Goal: Transaction & Acquisition: Purchase product/service

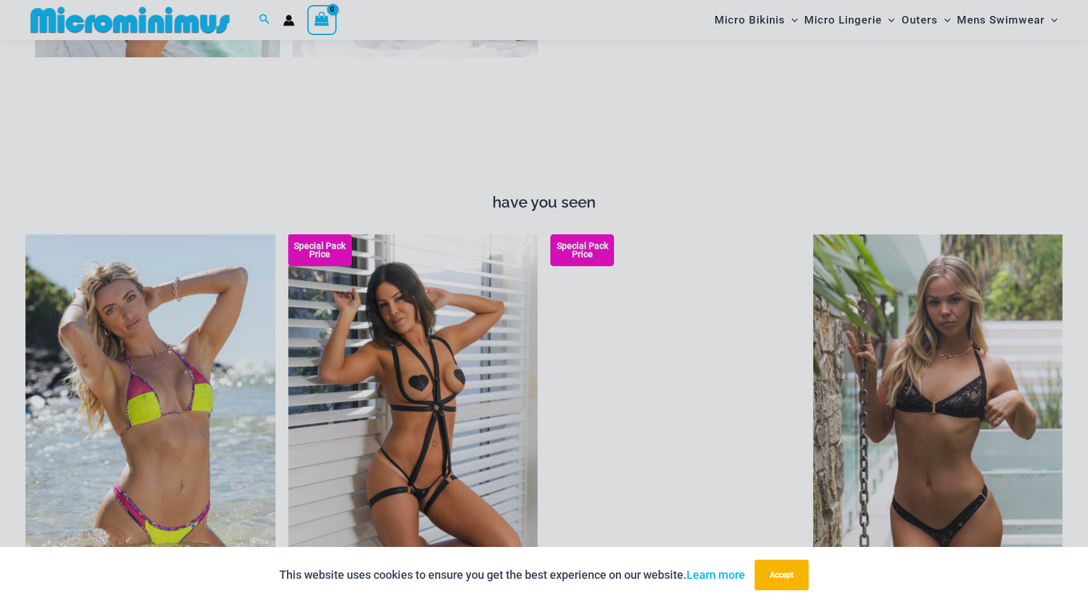
scroll to position [1461, 0]
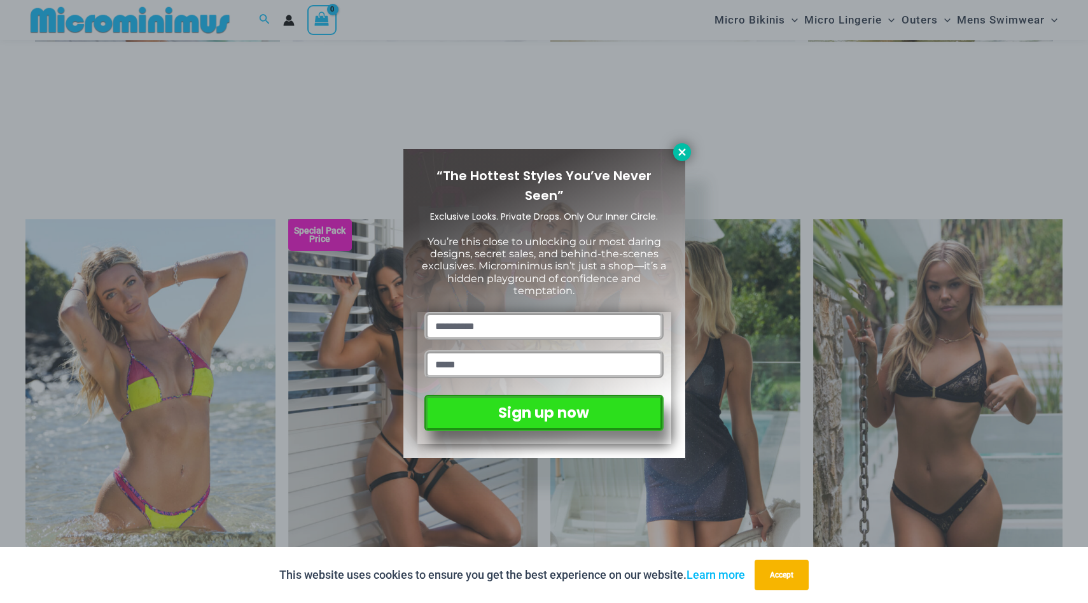
click at [685, 153] on icon at bounding box center [681, 151] width 11 height 11
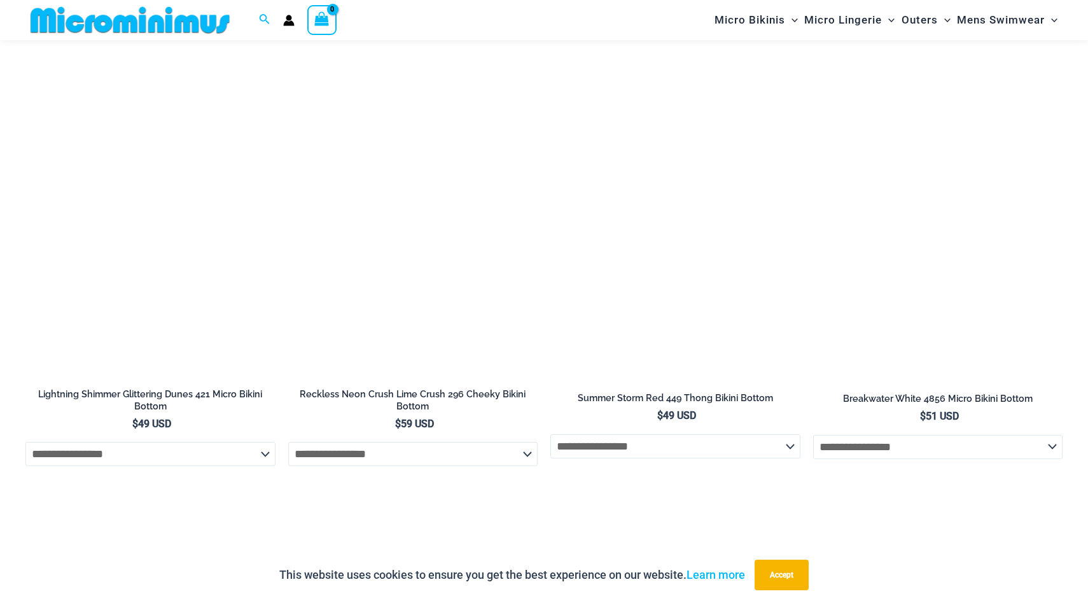
scroll to position [4280, 0]
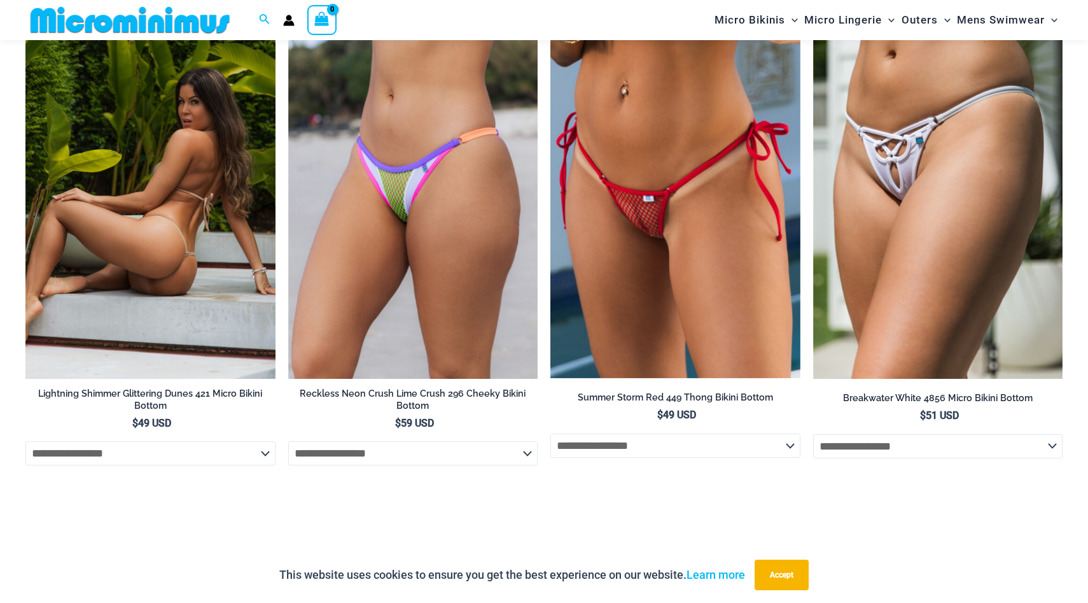
click at [154, 220] on img at bounding box center [150, 191] width 250 height 375
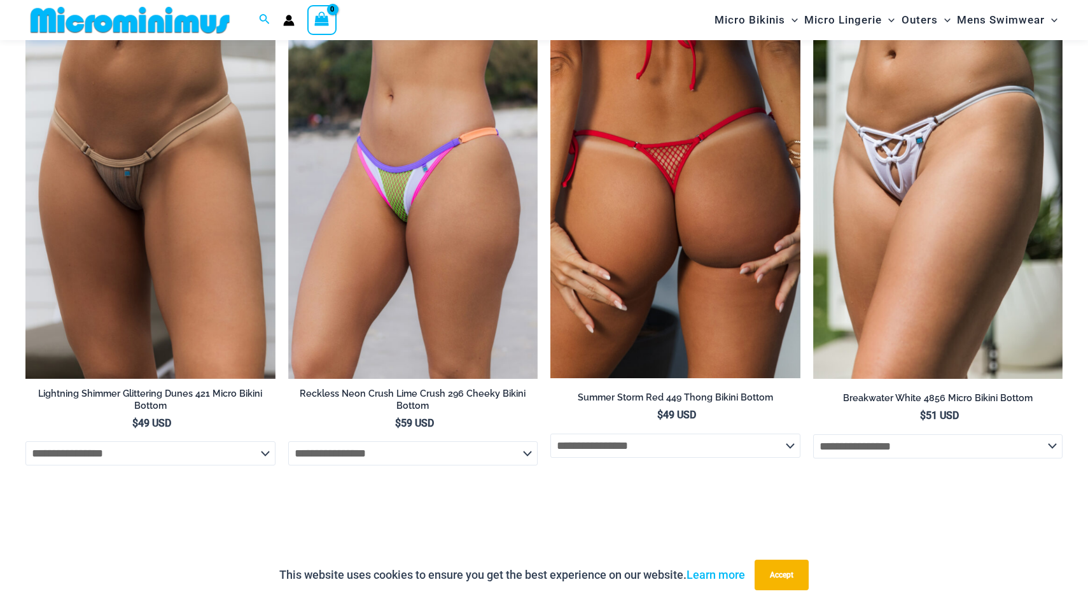
click at [630, 226] on img at bounding box center [675, 191] width 250 height 374
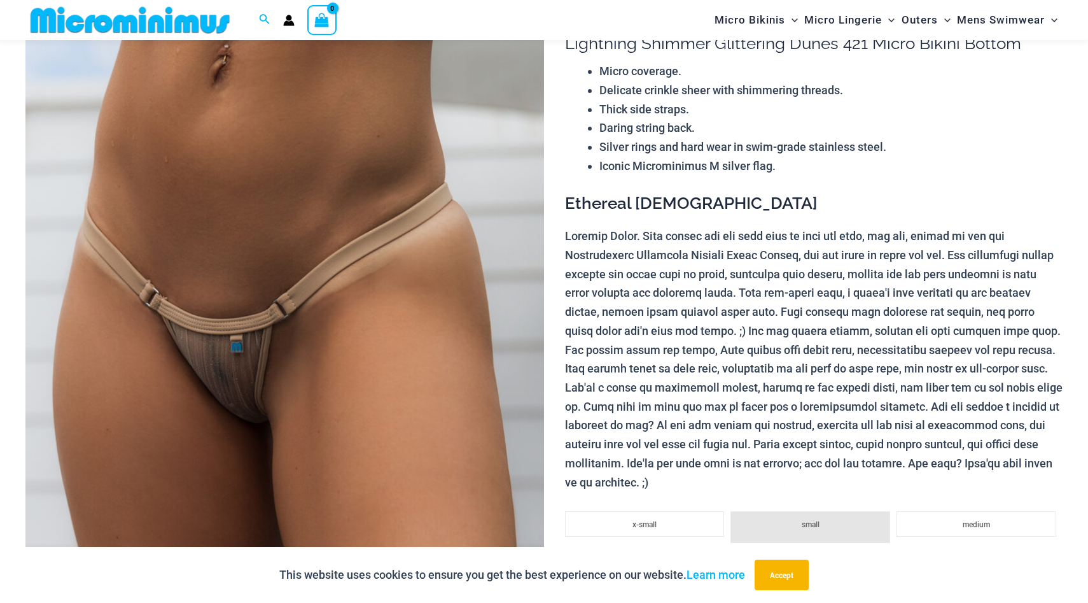
scroll to position [262, 0]
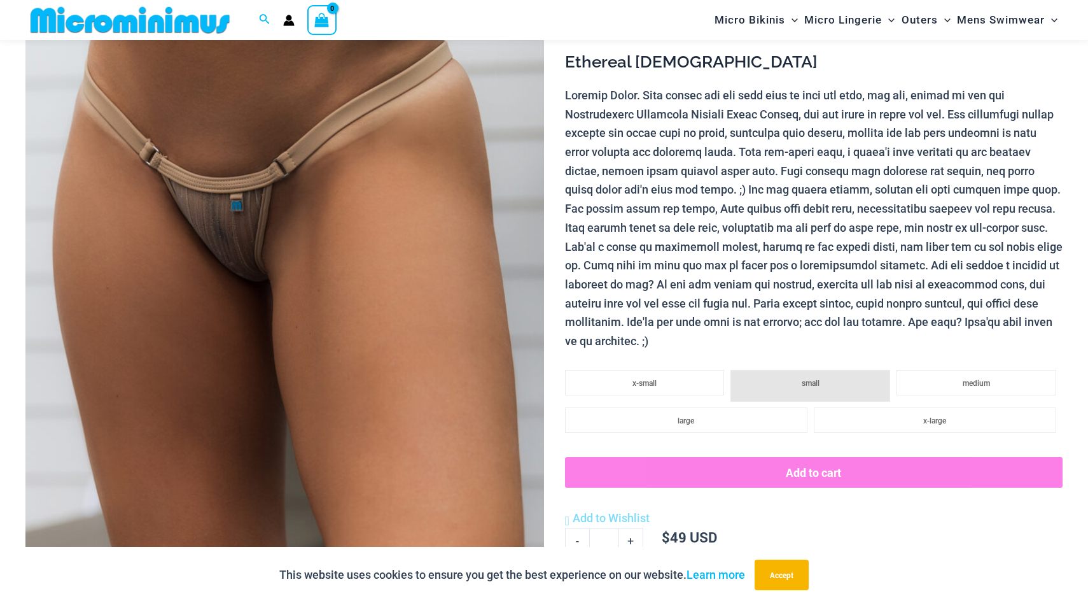
click at [235, 242] on img at bounding box center [284, 243] width 519 height 778
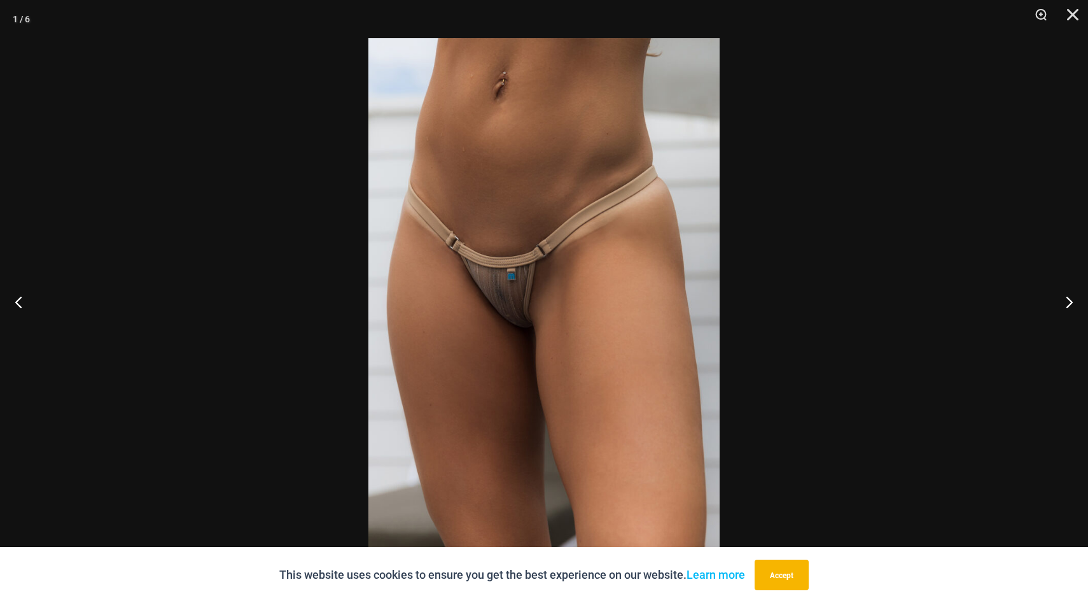
click at [489, 293] on img at bounding box center [543, 301] width 351 height 526
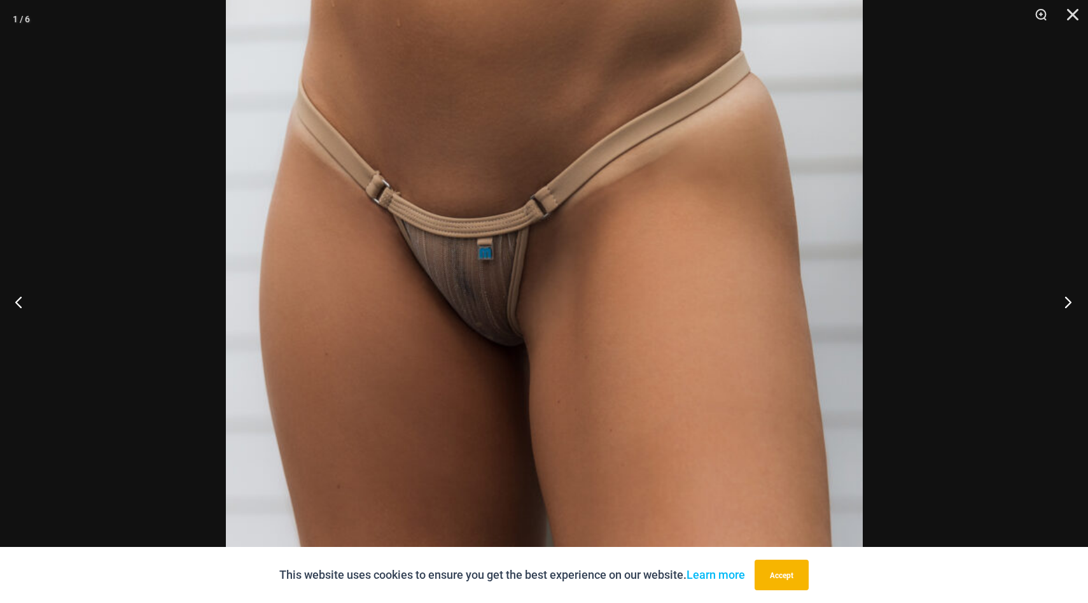
click at [1069, 298] on button "Next" at bounding box center [1064, 302] width 48 height 64
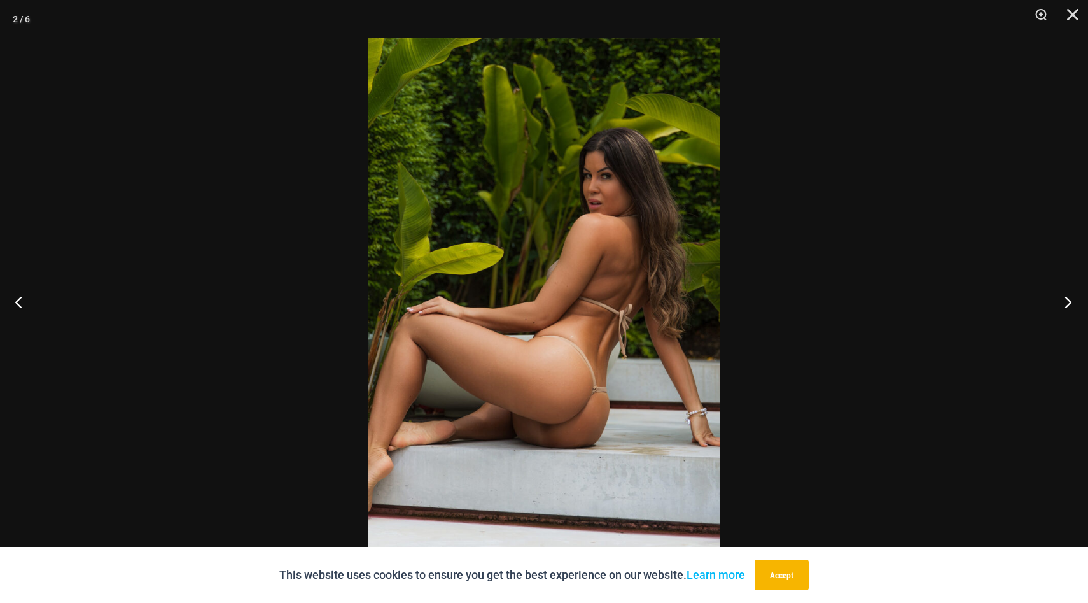
click at [1070, 298] on button "Next" at bounding box center [1064, 302] width 48 height 64
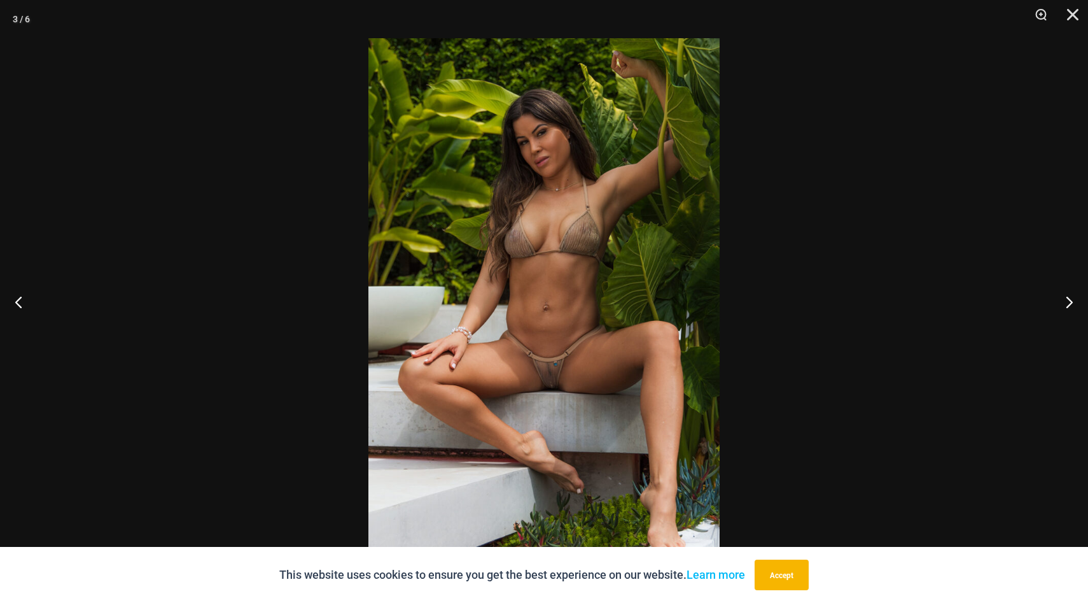
click at [530, 399] on img at bounding box center [543, 301] width 351 height 526
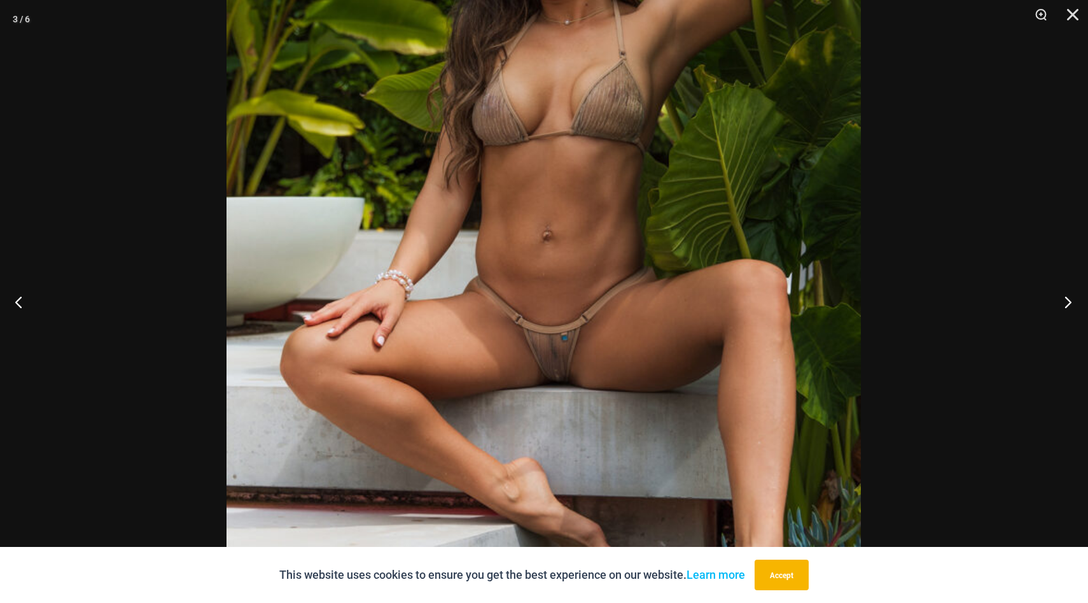
click at [1066, 307] on button "Next" at bounding box center [1064, 302] width 48 height 64
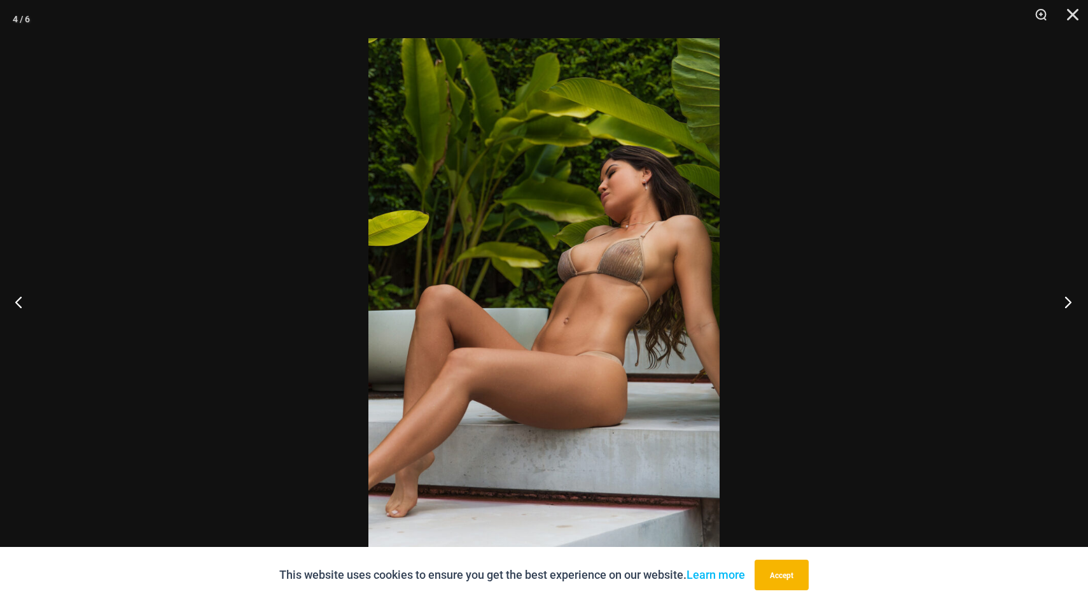
click at [1066, 305] on button "Next" at bounding box center [1064, 302] width 48 height 64
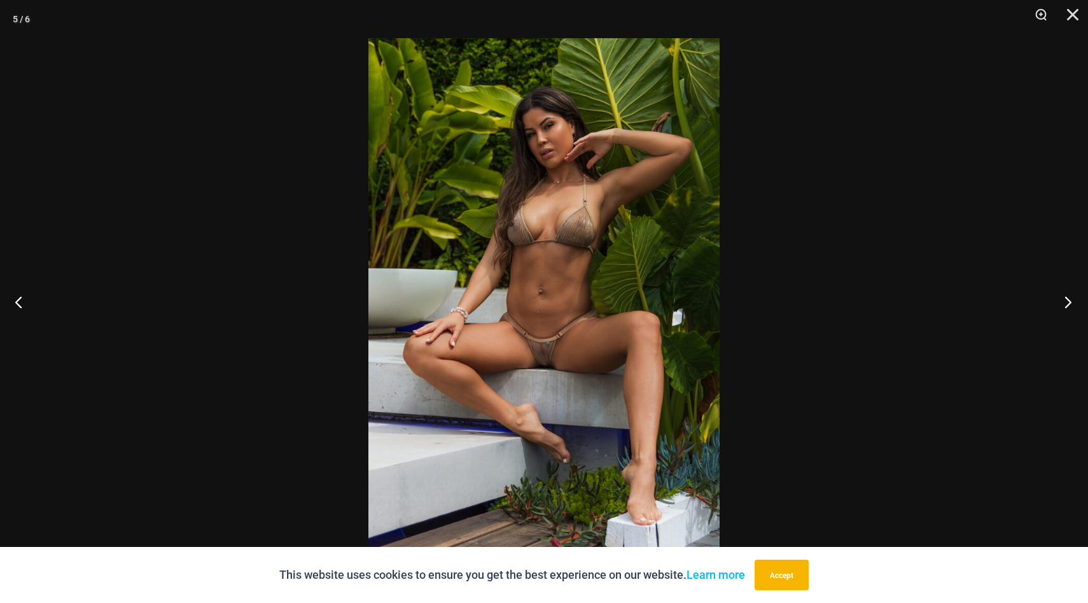
click at [1065, 305] on button "Next" at bounding box center [1064, 302] width 48 height 64
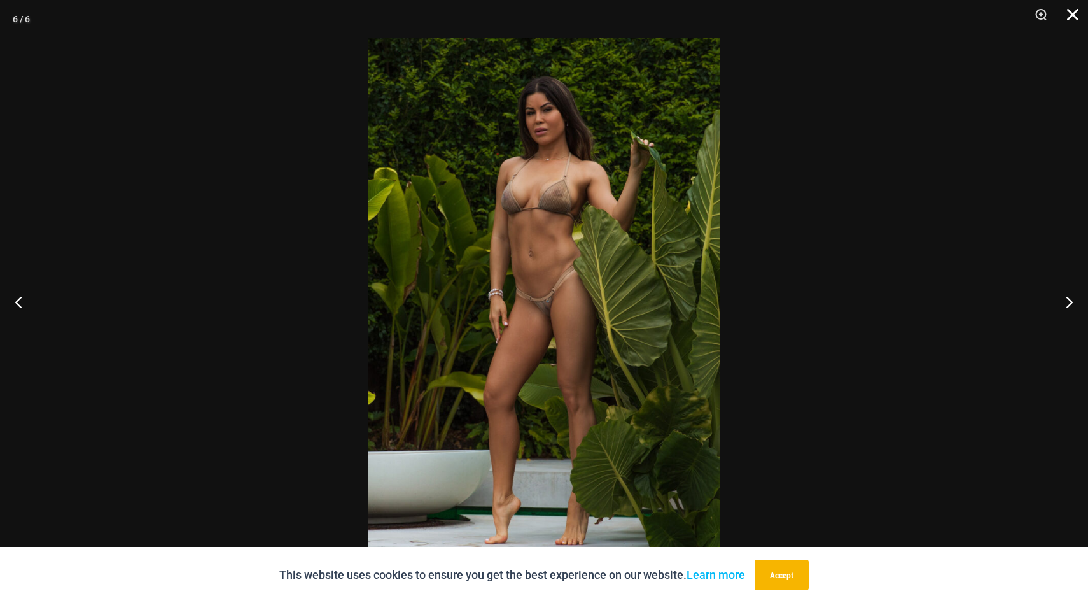
click at [1071, 18] on button "Close" at bounding box center [1068, 19] width 32 height 38
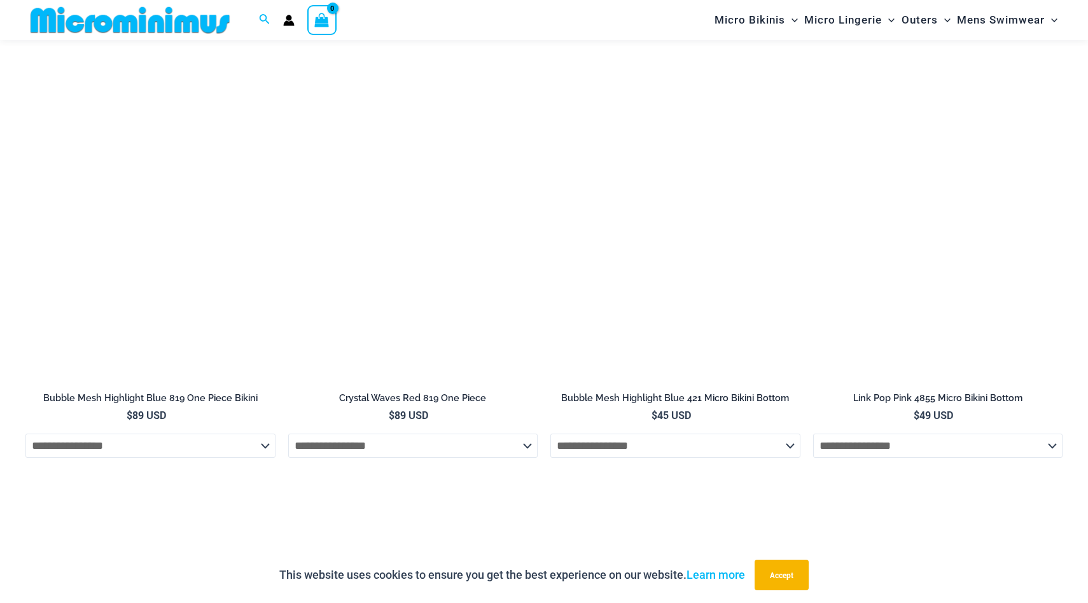
scroll to position [1988, 0]
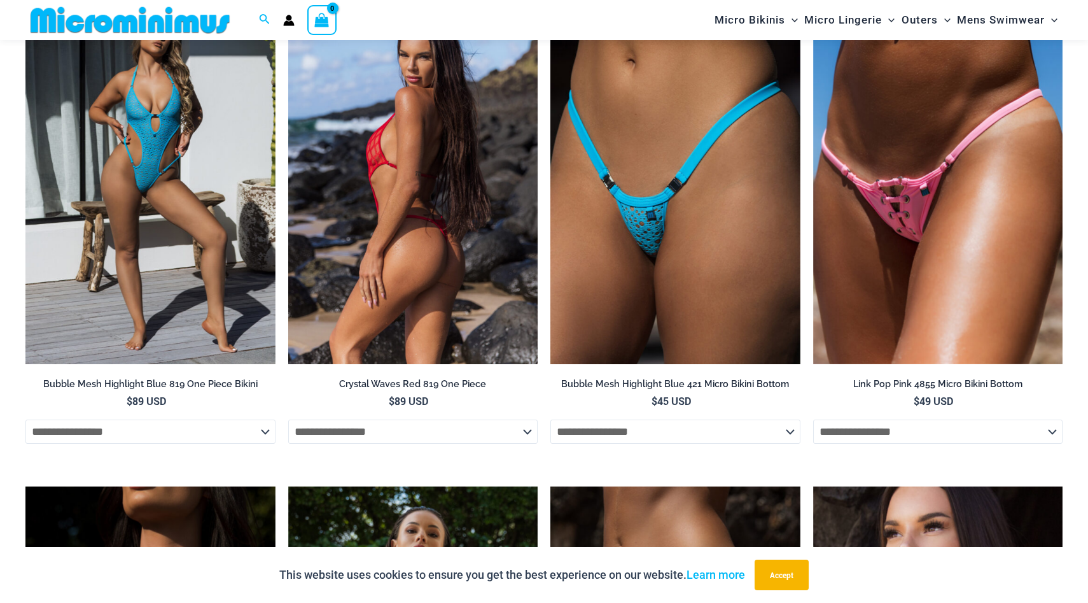
click at [391, 196] on img at bounding box center [413, 176] width 250 height 375
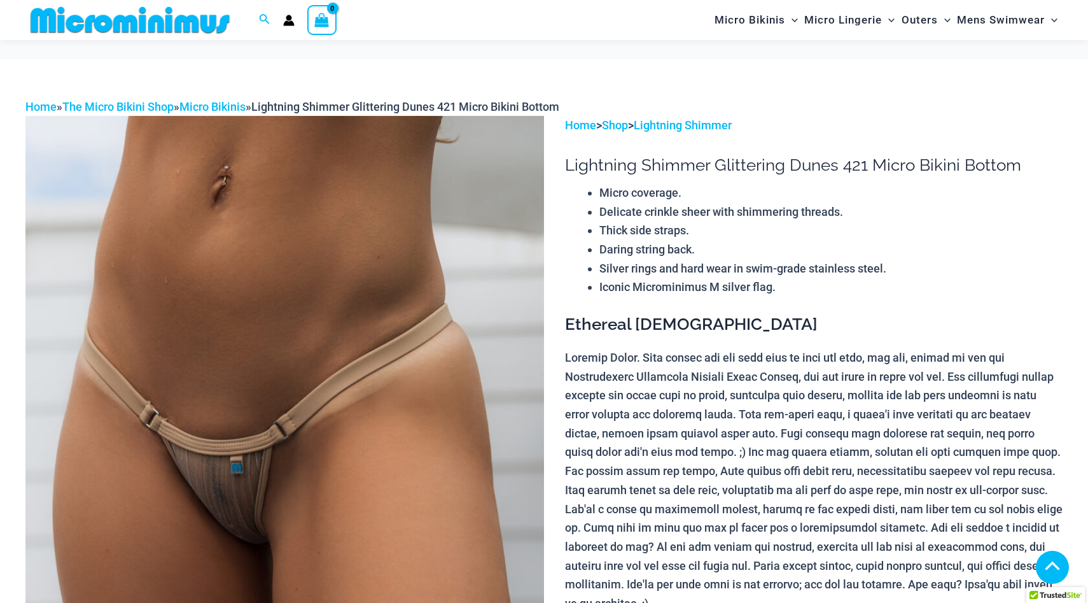
scroll to position [1988, 0]
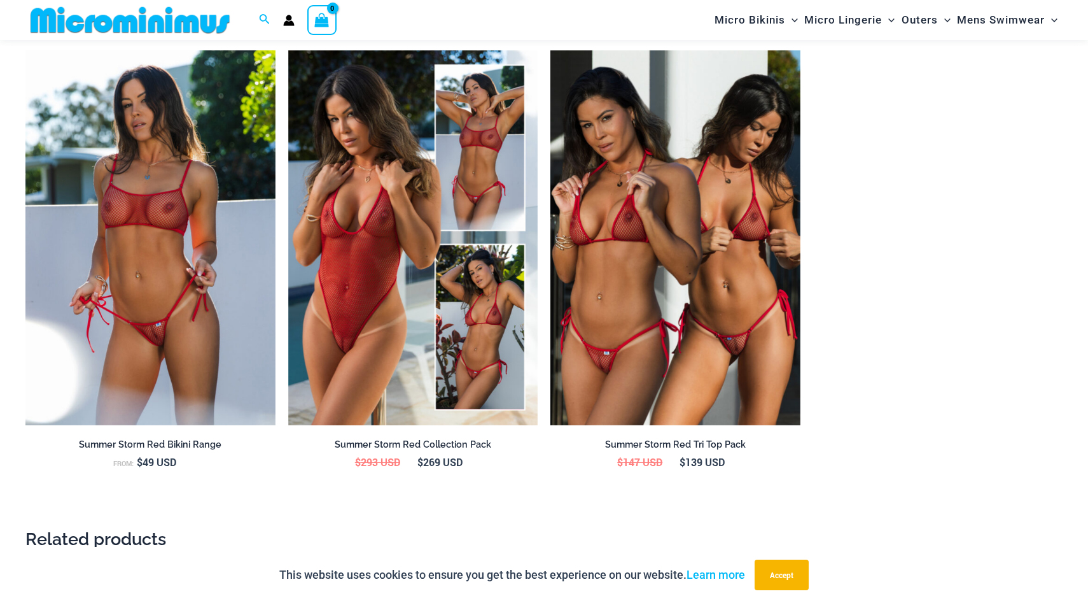
scroll to position [1419, 0]
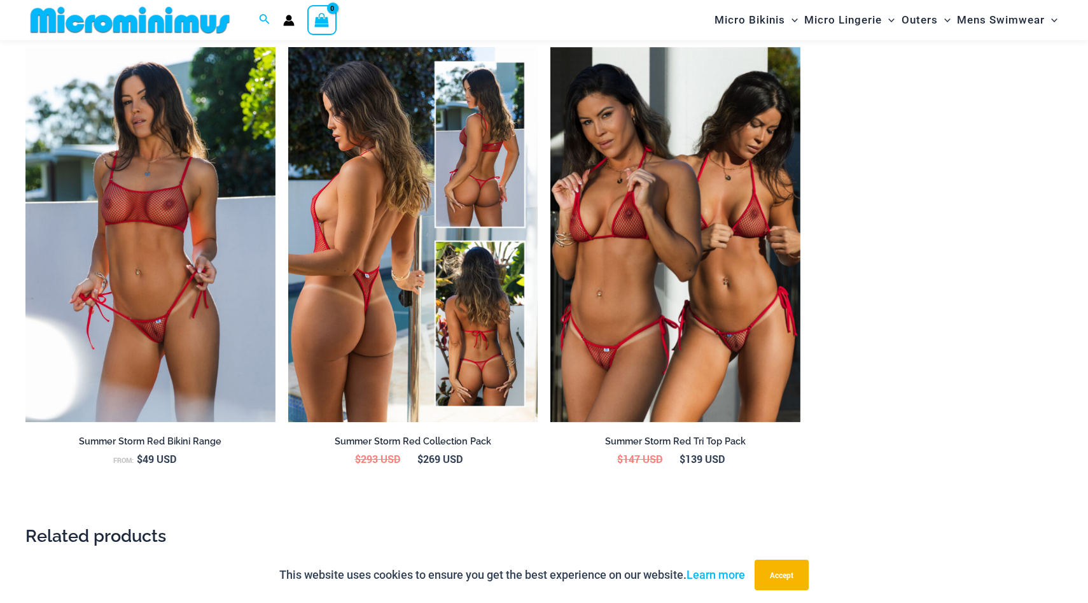
click at [351, 329] on img at bounding box center [413, 234] width 250 height 375
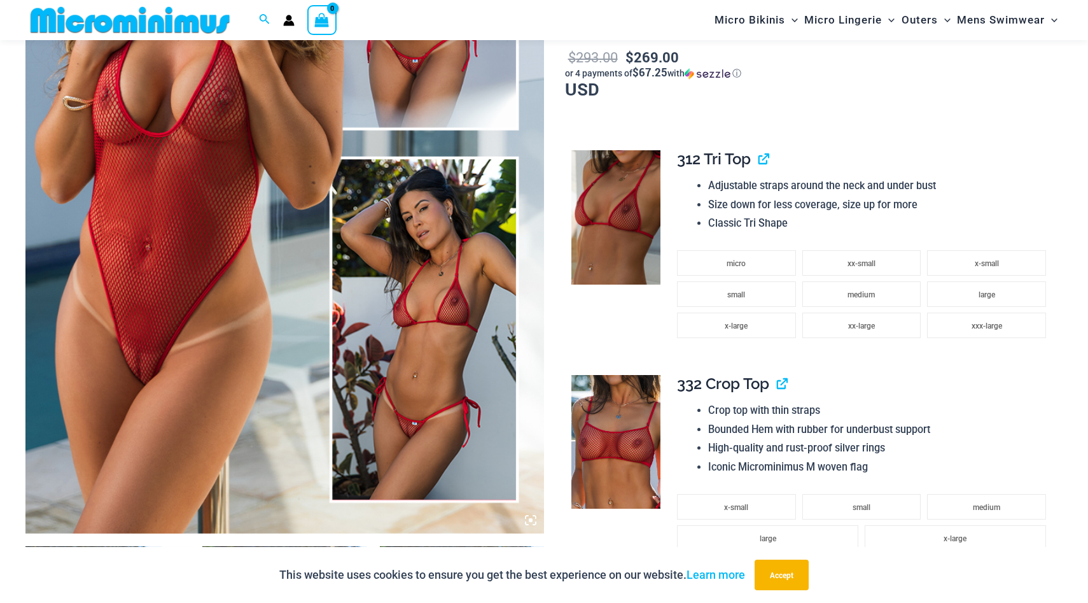
scroll to position [367, 0]
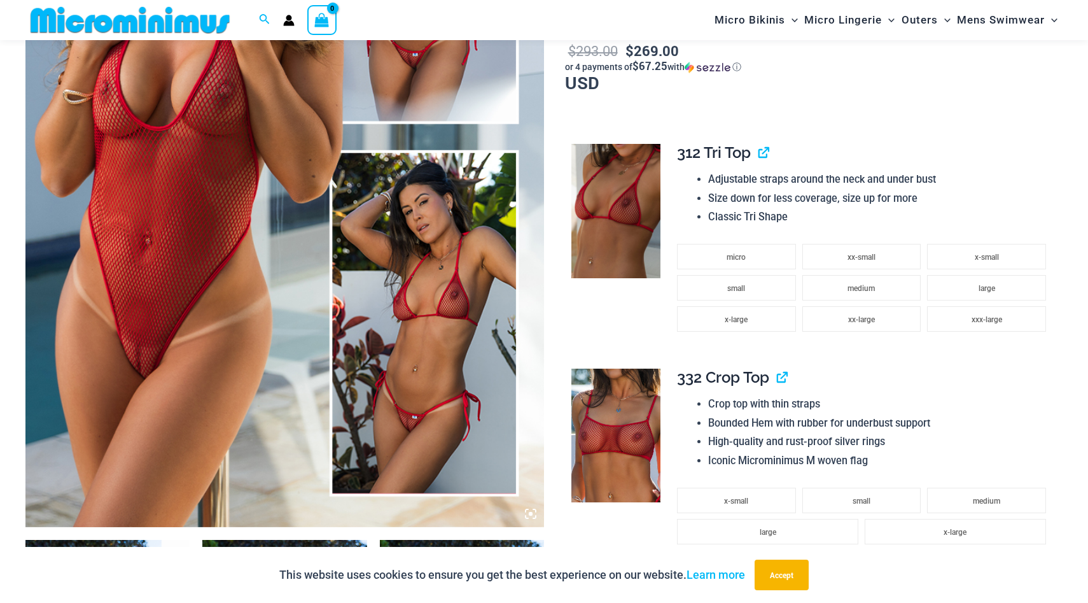
click at [196, 372] on img at bounding box center [284, 138] width 519 height 778
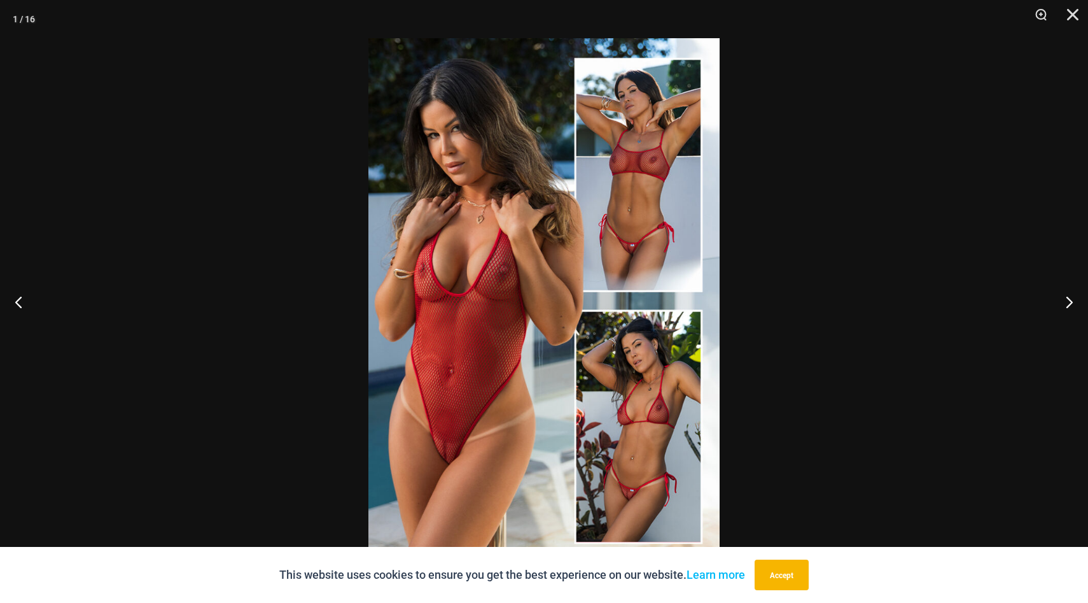
click at [456, 443] on img at bounding box center [543, 301] width 351 height 526
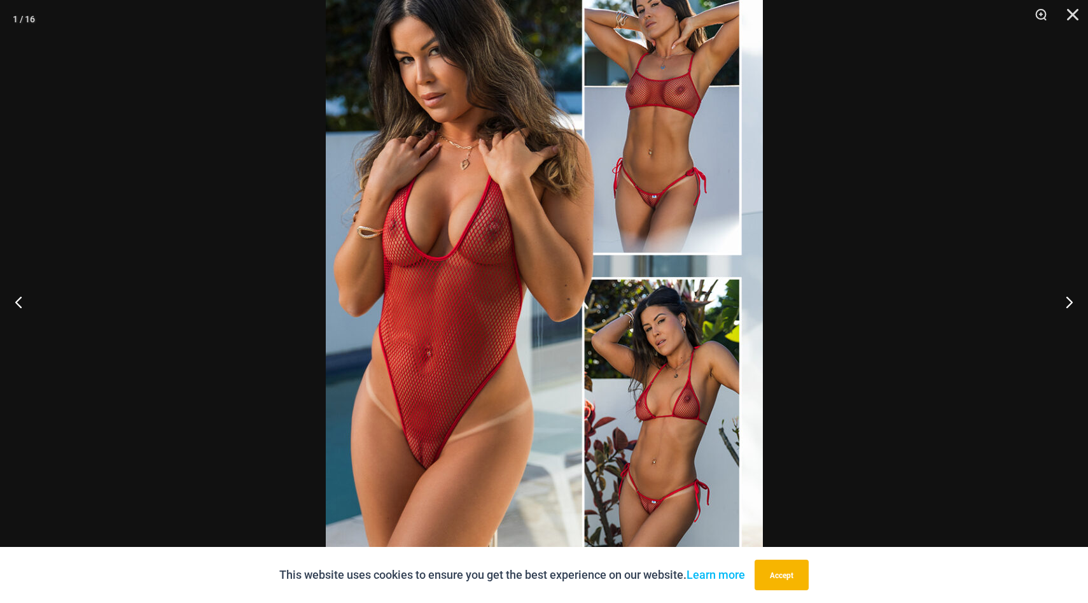
click at [455, 443] on img at bounding box center [544, 266] width 437 height 655
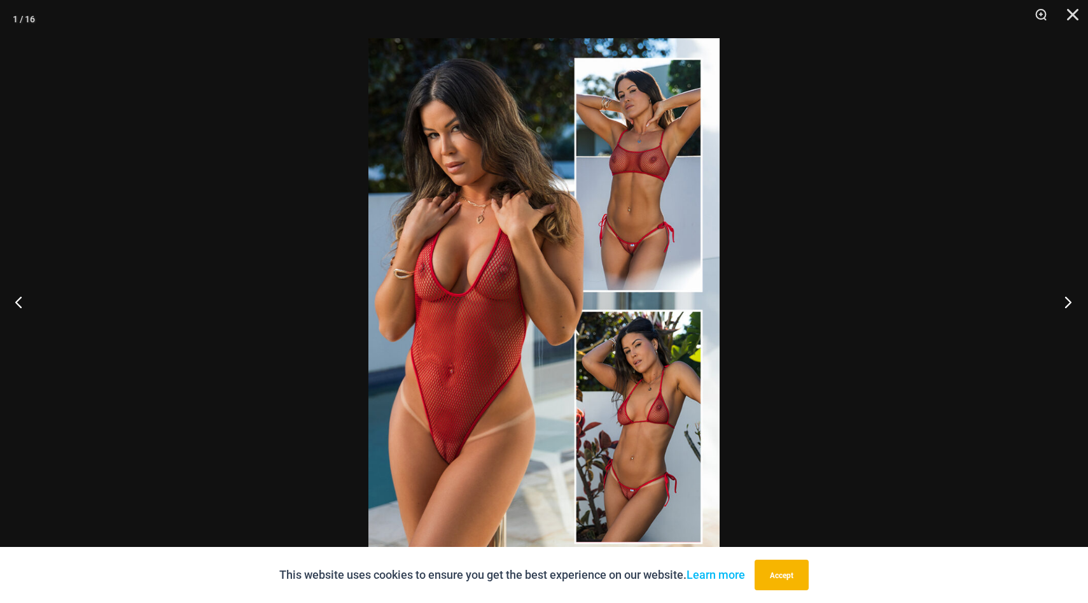
click at [1062, 295] on button "Next" at bounding box center [1064, 302] width 48 height 64
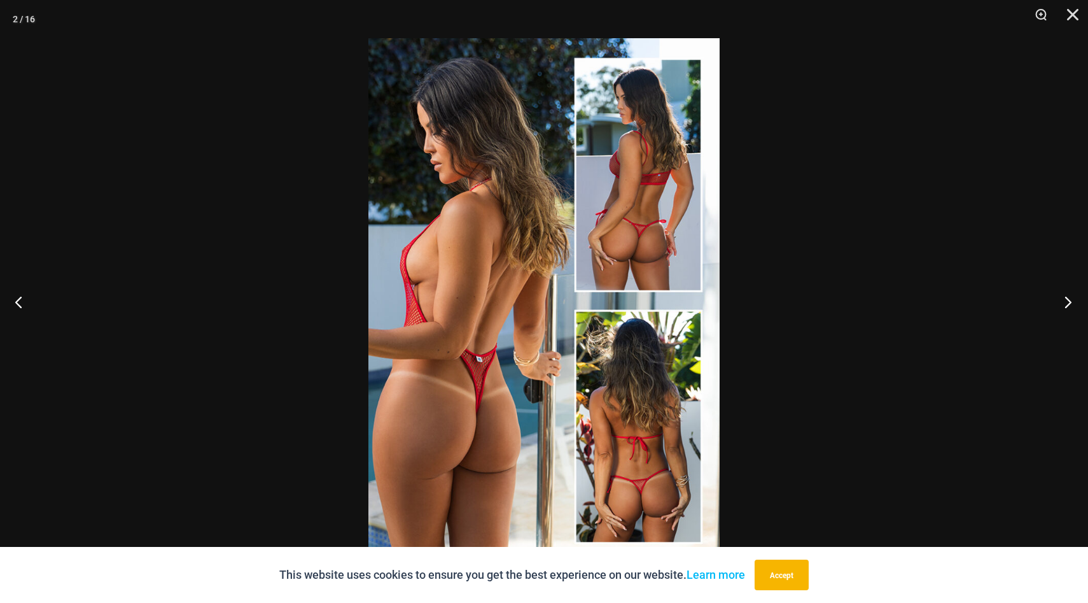
click at [1062, 294] on button "Next" at bounding box center [1064, 302] width 48 height 64
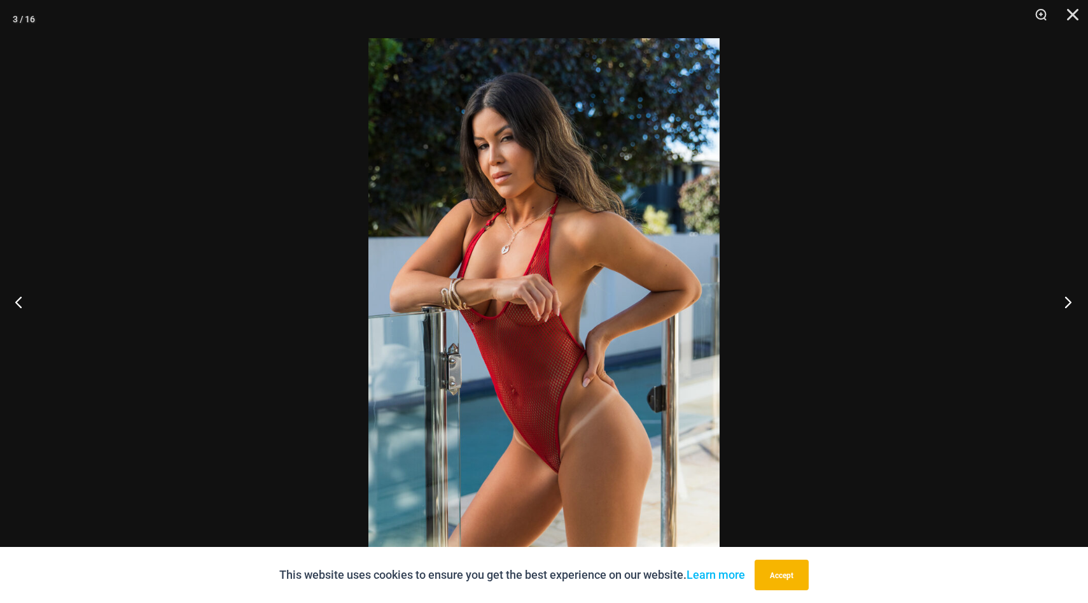
click at [1062, 293] on button "Next" at bounding box center [1064, 302] width 48 height 64
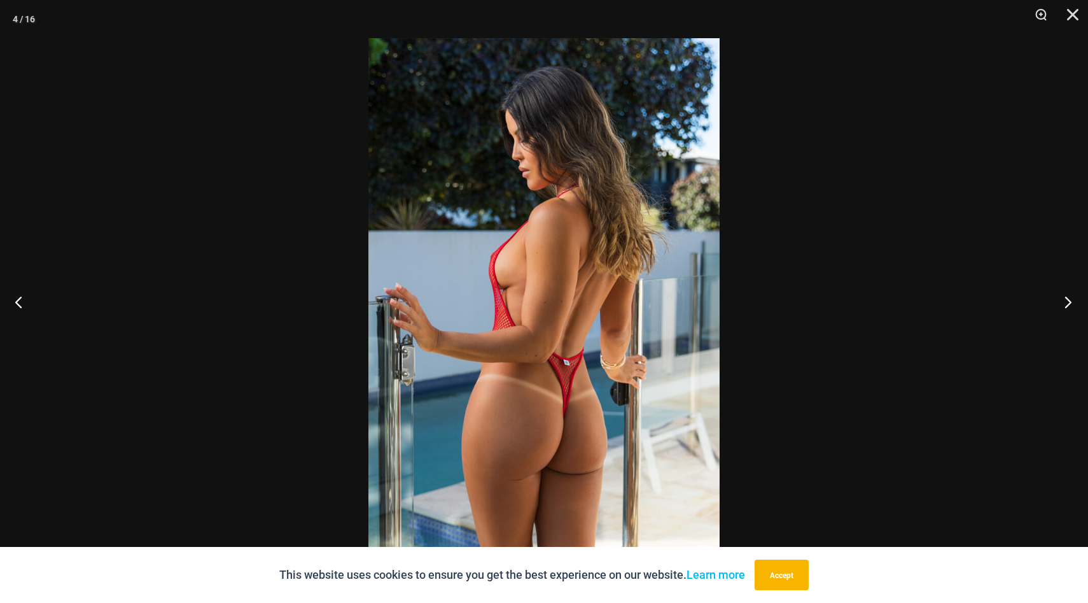
click at [1062, 293] on button "Next" at bounding box center [1064, 302] width 48 height 64
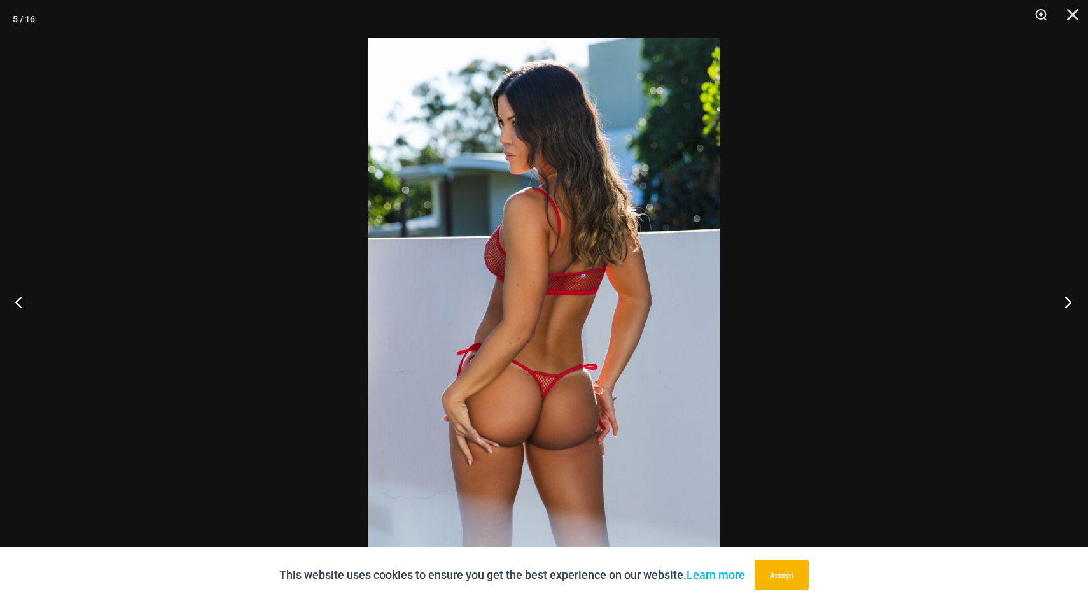
click at [1062, 293] on button "Next" at bounding box center [1064, 302] width 48 height 64
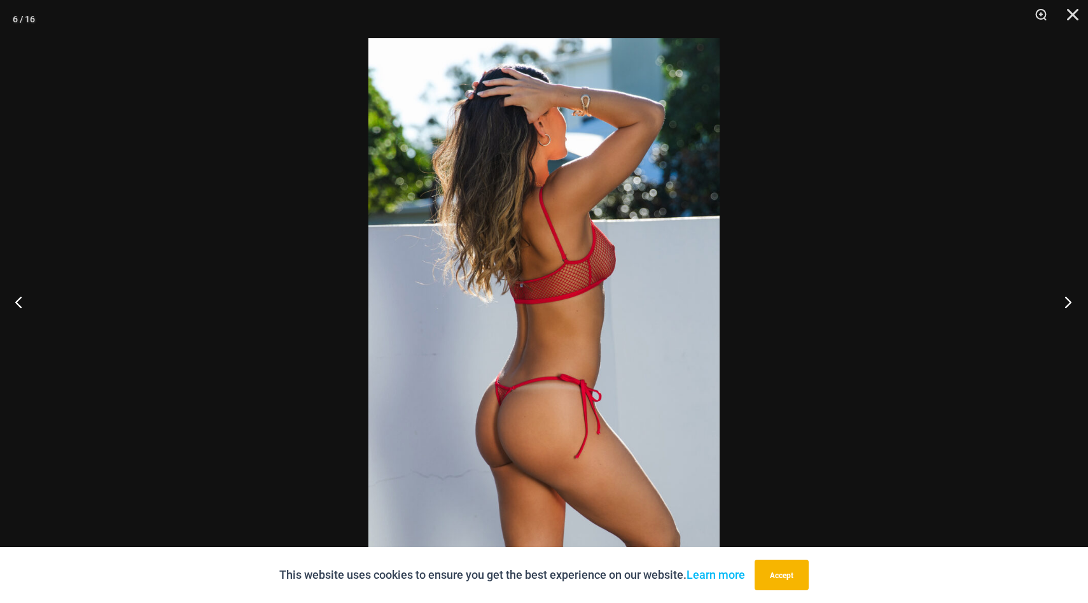
click at [1062, 293] on button "Next" at bounding box center [1064, 302] width 48 height 64
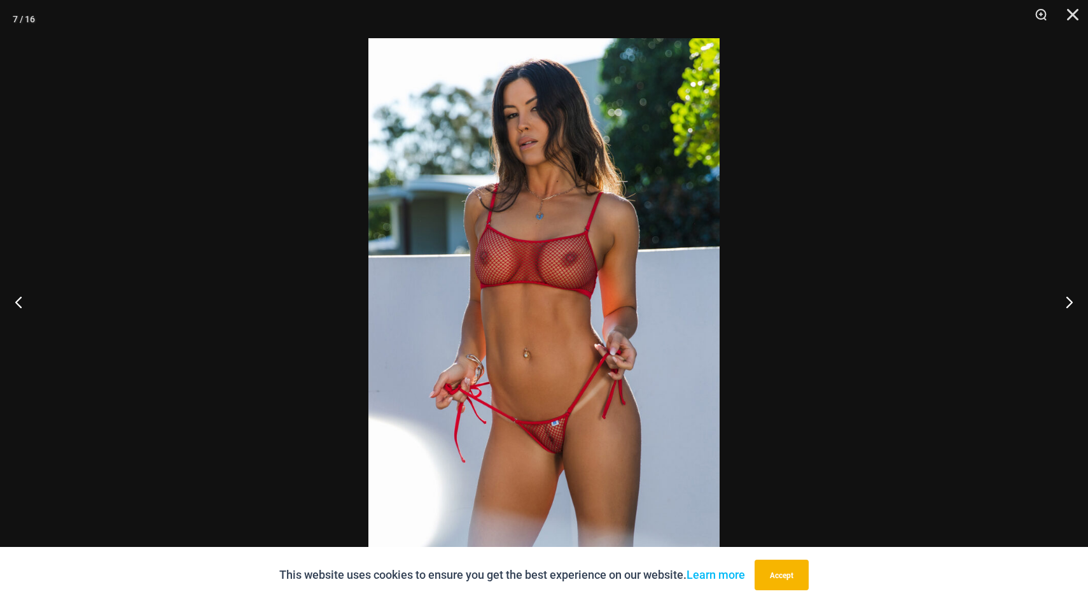
click at [578, 415] on img at bounding box center [543, 301] width 351 height 526
